Goal: Task Accomplishment & Management: Use online tool/utility

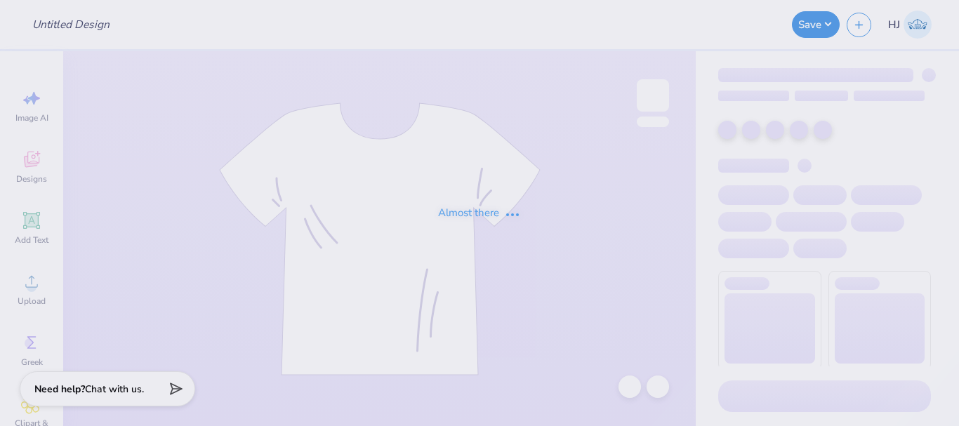
type input "[GEOGRAPHIC_DATA][US_STATE] : [PERSON_NAME] [PERSON_NAME]"
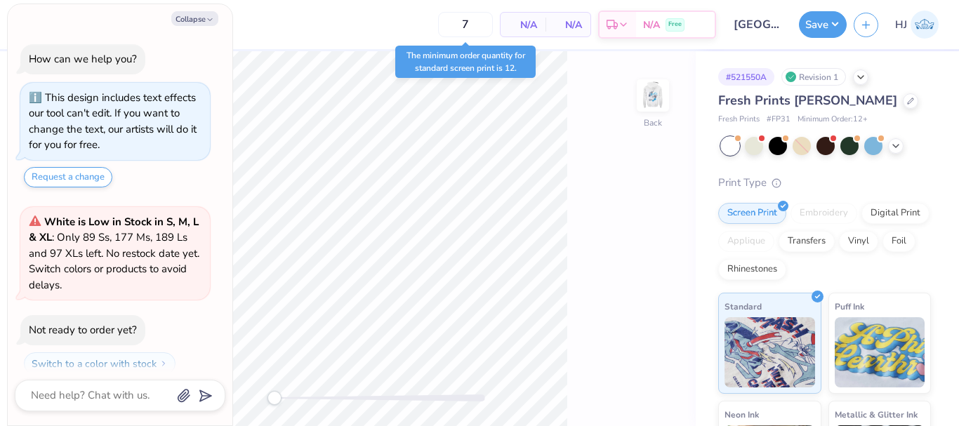
scroll to position [40, 0]
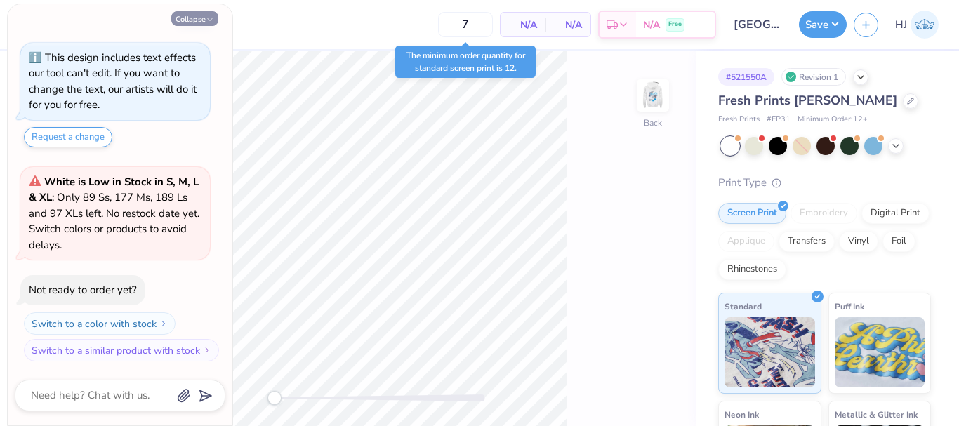
click at [200, 20] on button "Collapse" at bounding box center [194, 18] width 47 height 15
type textarea "x"
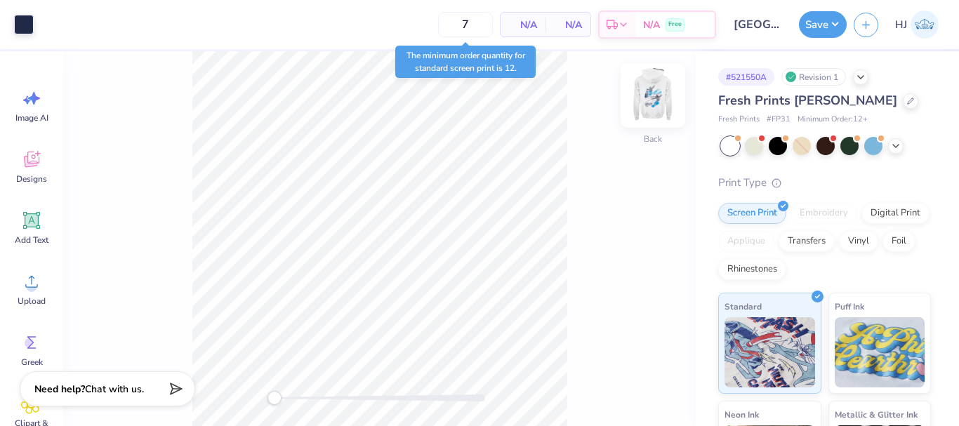
click at [655, 97] on img at bounding box center [653, 95] width 56 height 56
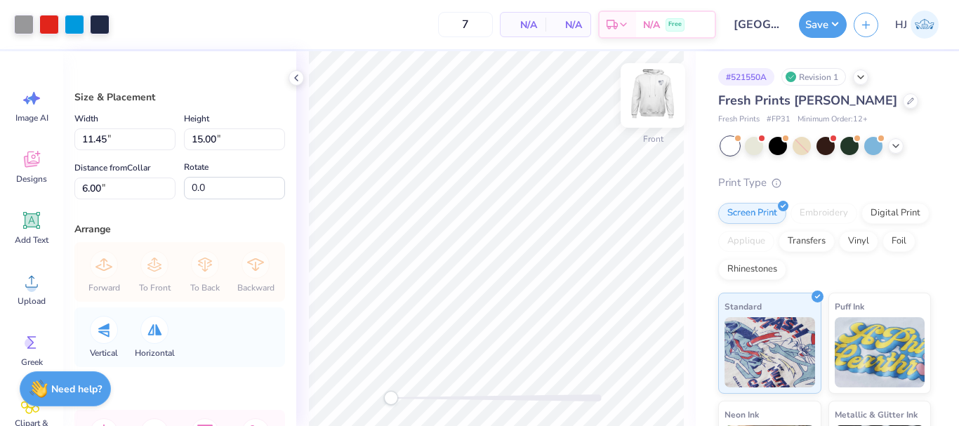
click at [652, 94] on img at bounding box center [653, 95] width 56 height 56
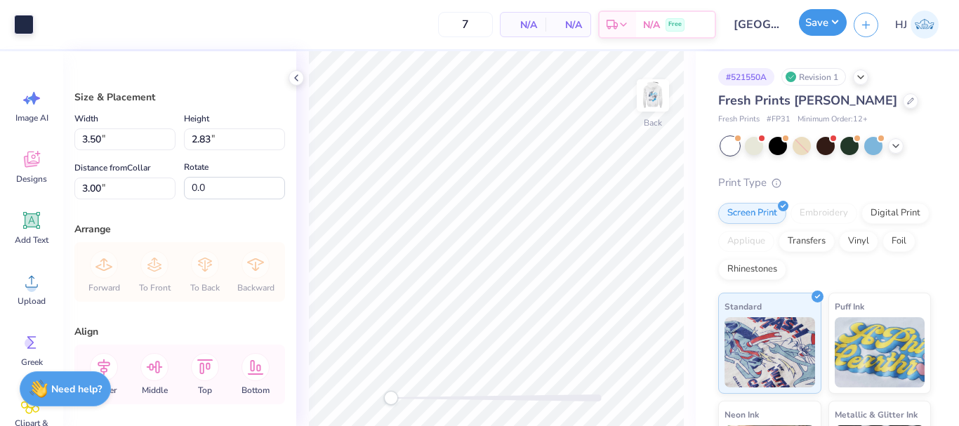
click at [832, 27] on button "Save" at bounding box center [823, 22] width 48 height 27
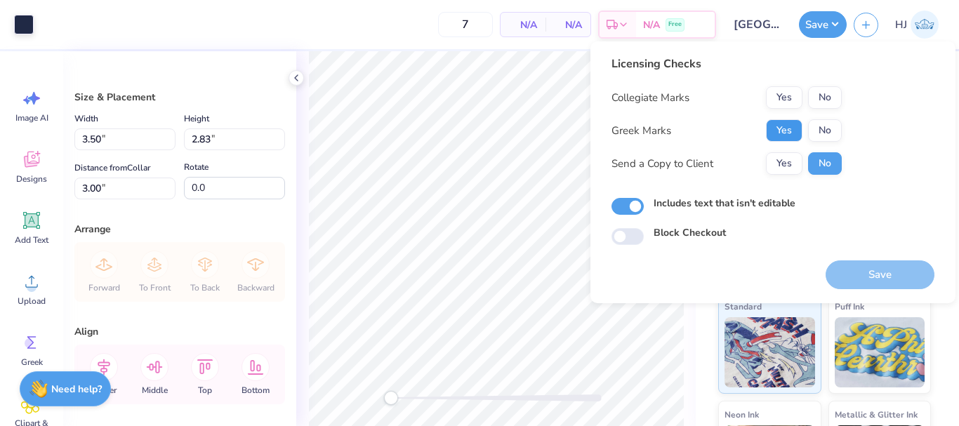
click at [800, 131] on button "Yes" at bounding box center [784, 130] width 36 height 22
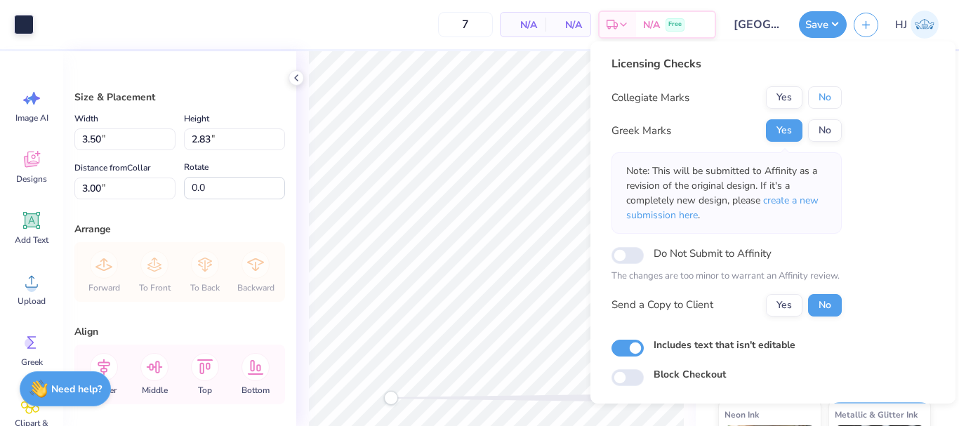
click at [835, 94] on button "No" at bounding box center [825, 97] width 34 height 22
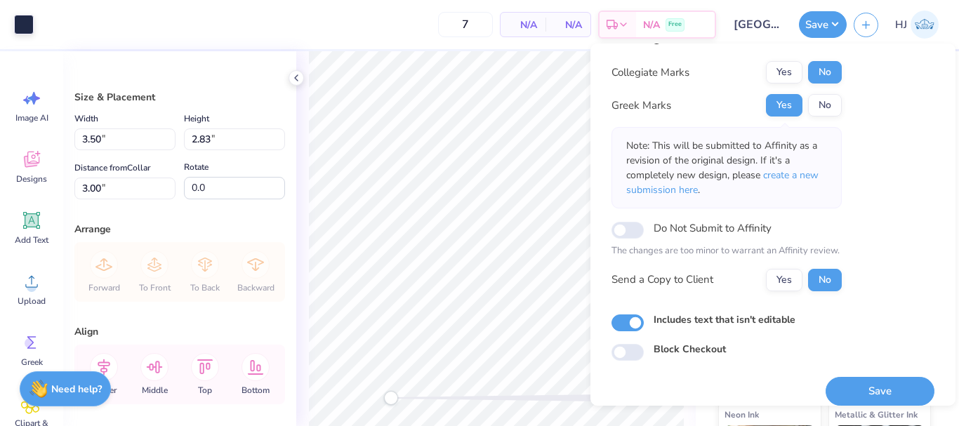
scroll to position [41, 0]
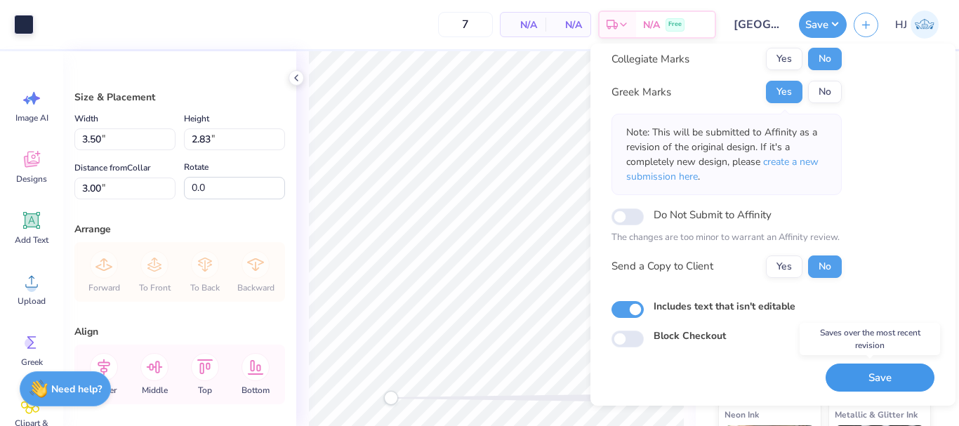
click at [894, 384] on button "Save" at bounding box center [879, 378] width 109 height 29
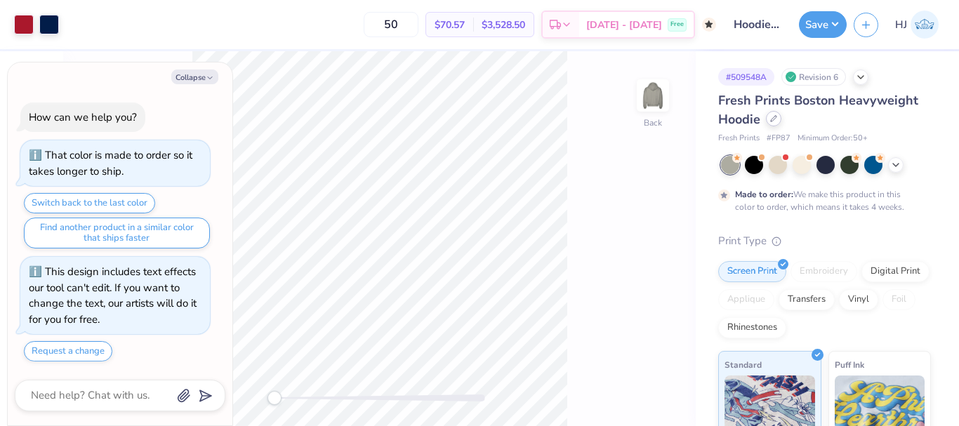
click at [772, 118] on icon at bounding box center [773, 118] width 7 height 7
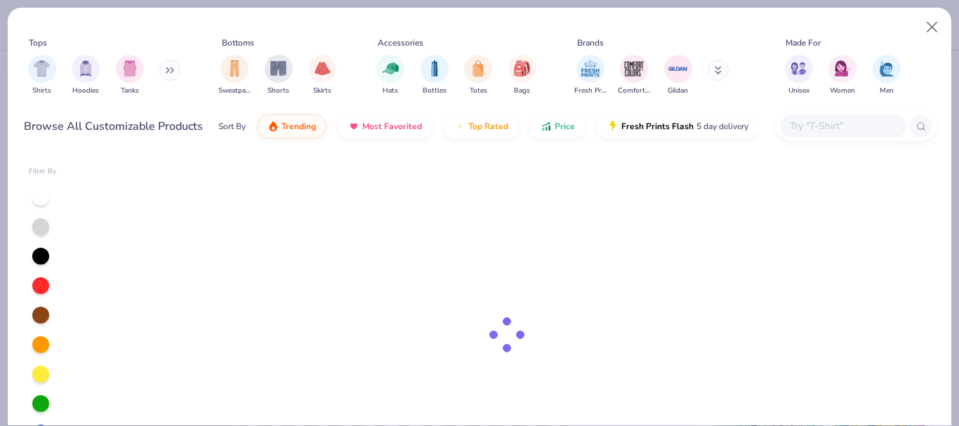
type textarea "x"
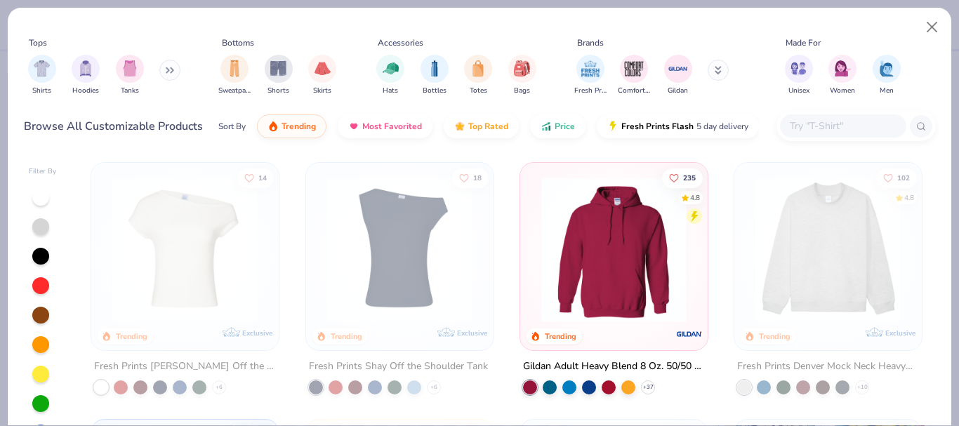
click at [810, 128] on input "text" at bounding box center [842, 126] width 108 height 16
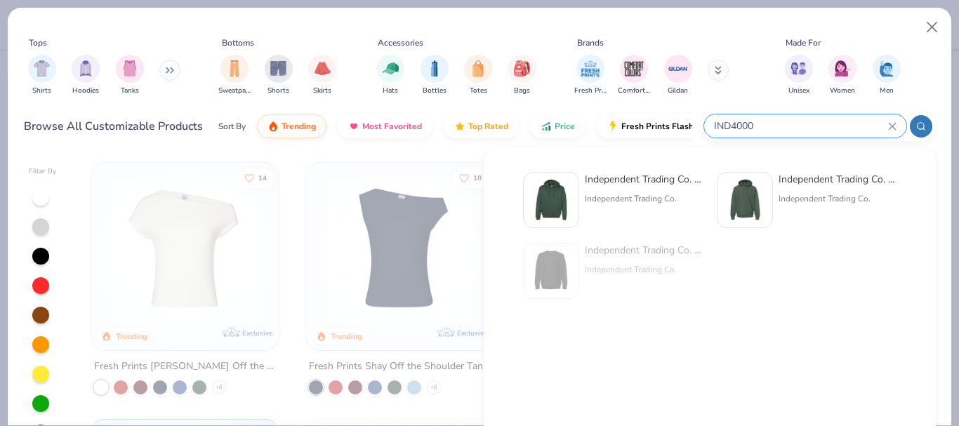
type input "IND4000"
click at [758, 194] on img at bounding box center [745, 200] width 44 height 44
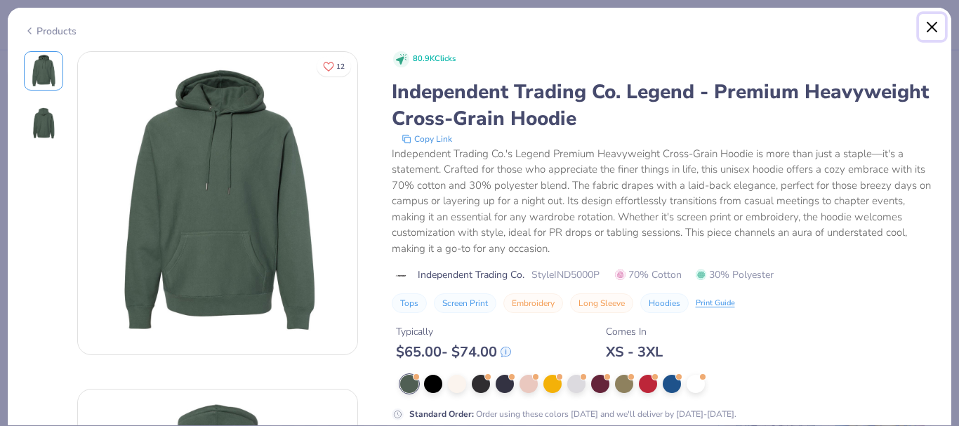
click at [931, 23] on button "Close" at bounding box center [932, 27] width 27 height 27
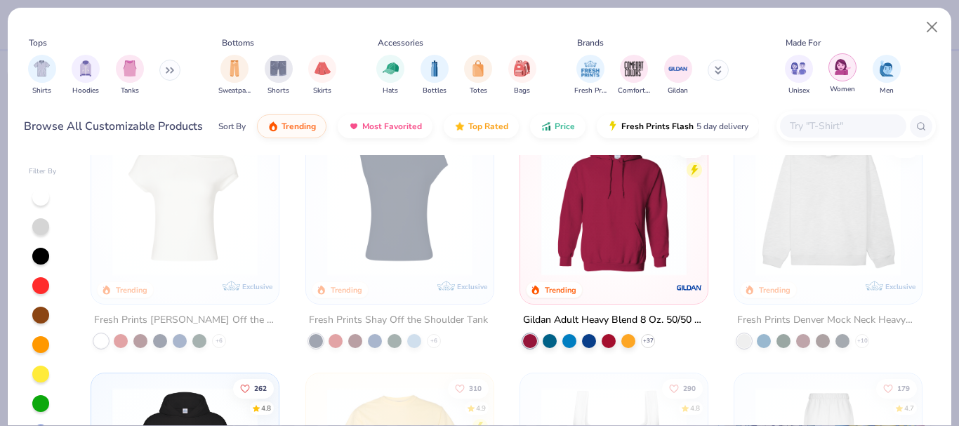
scroll to position [70, 0]
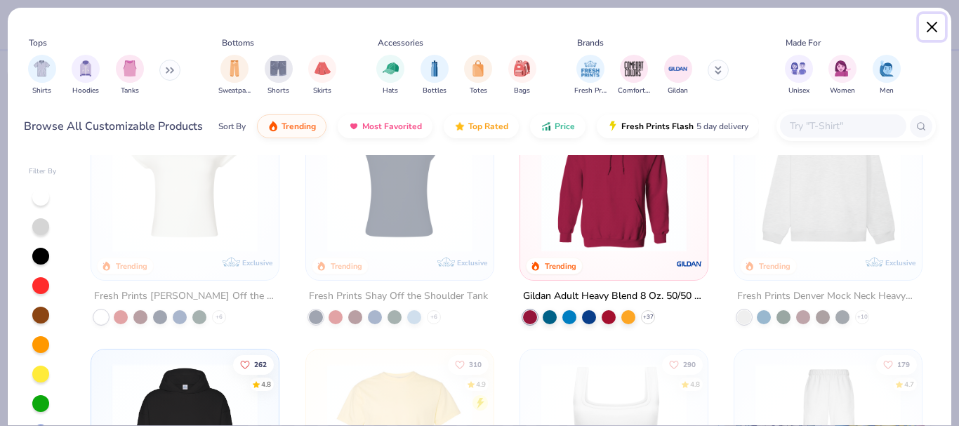
click at [930, 26] on button "Close" at bounding box center [932, 27] width 27 height 27
type textarea "x"
